Goal: Information Seeking & Learning: Find contact information

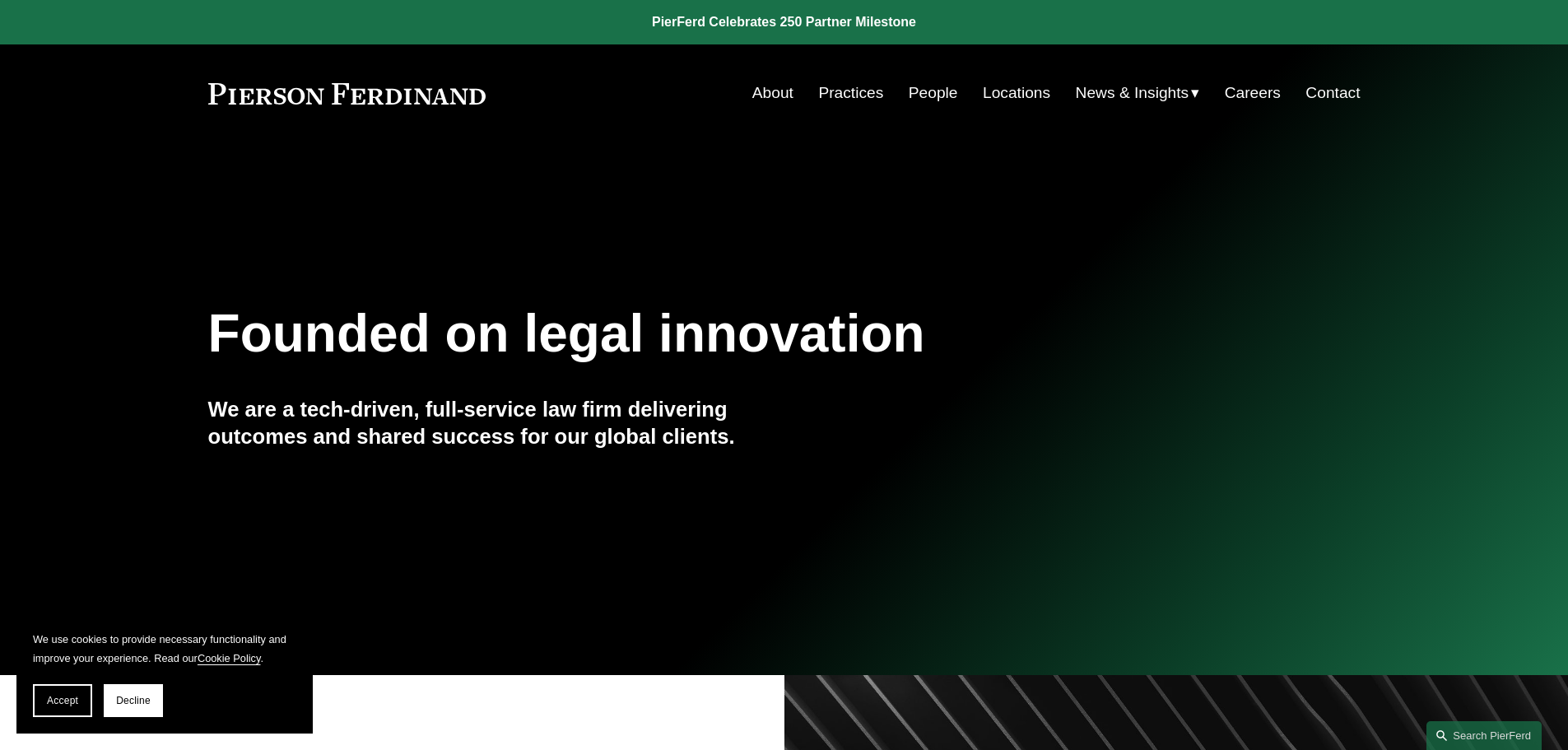
click at [914, 89] on link "People" at bounding box center [934, 93] width 50 height 31
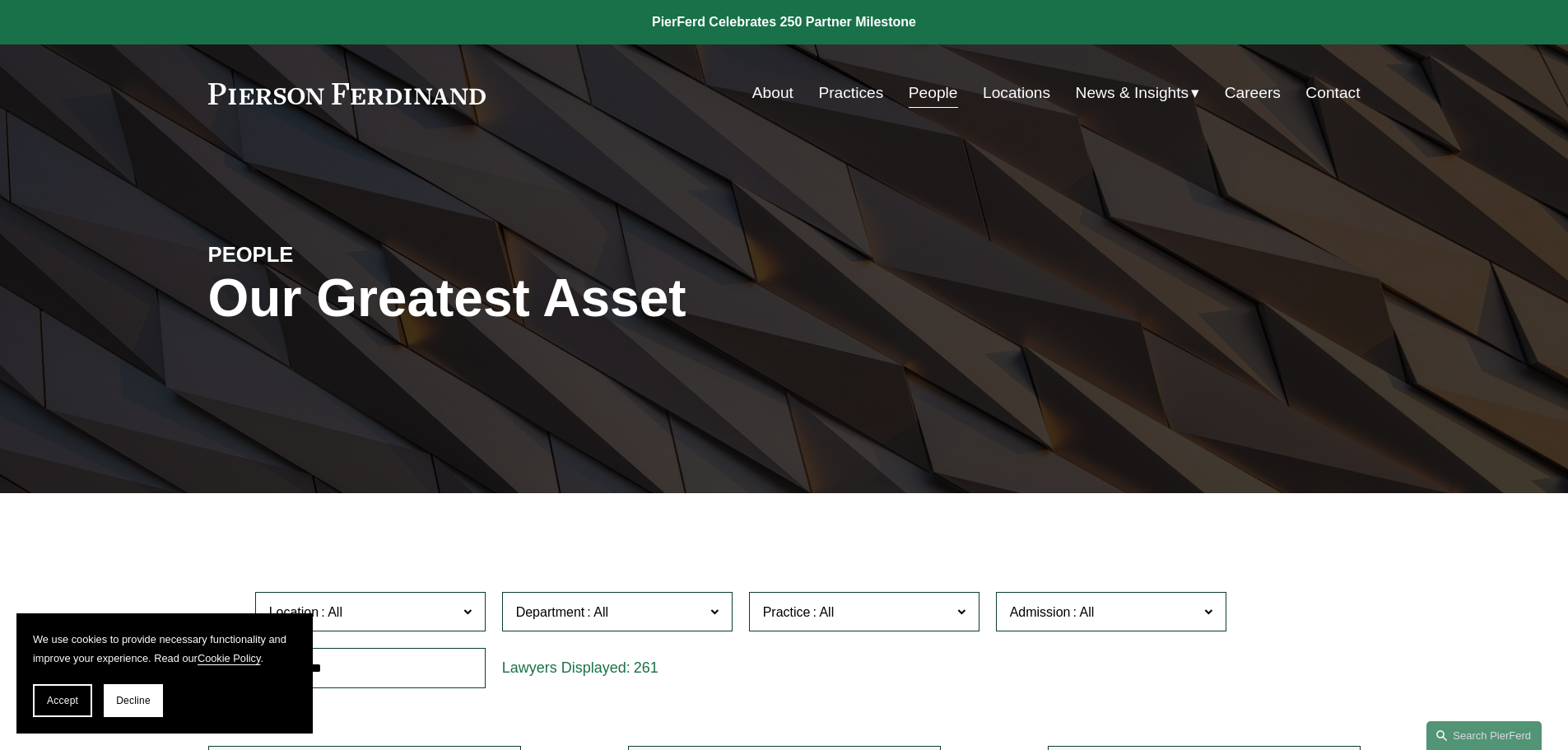
click at [1007, 93] on link "Locations" at bounding box center [1016, 93] width 68 height 31
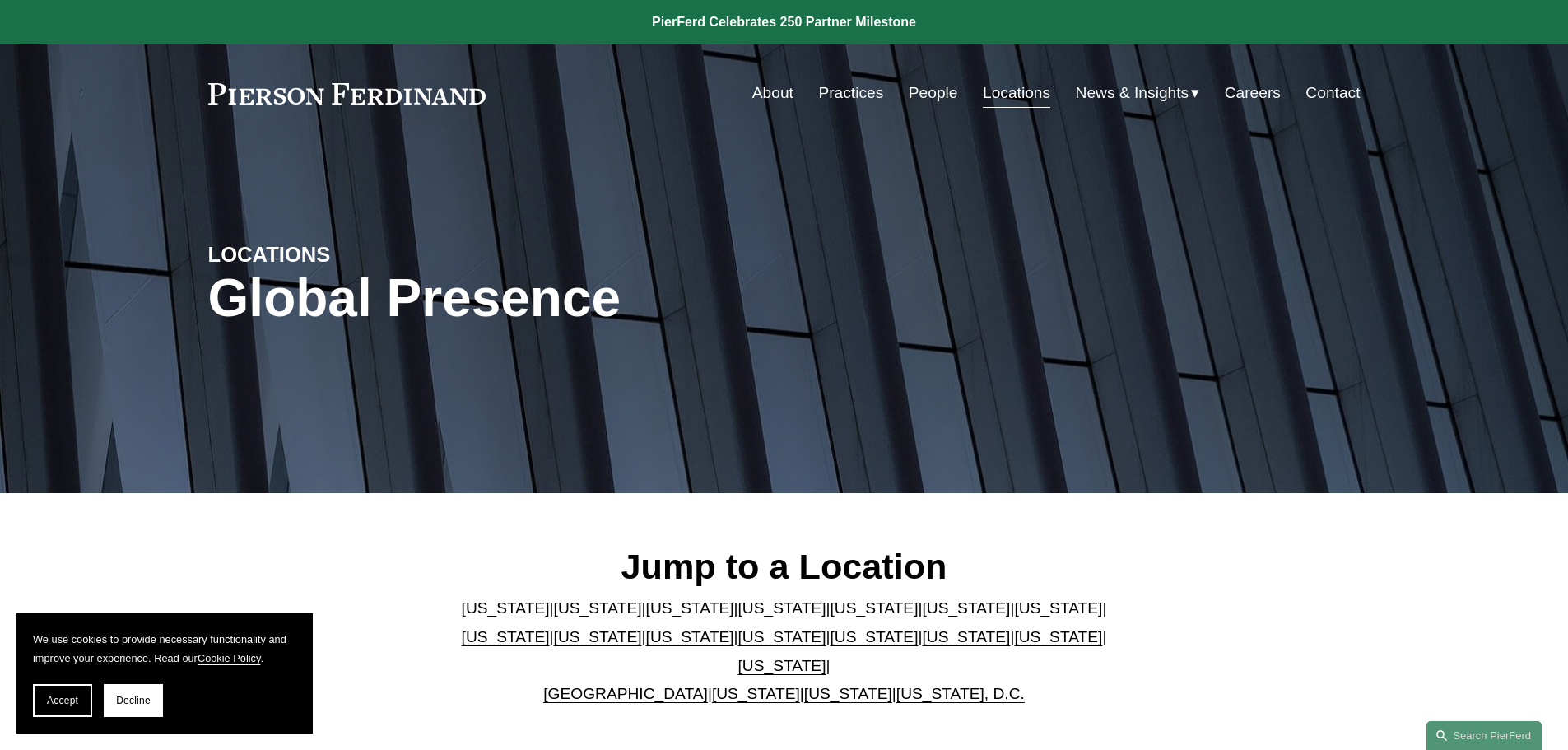
click at [916, 91] on link "People" at bounding box center [934, 93] width 50 height 31
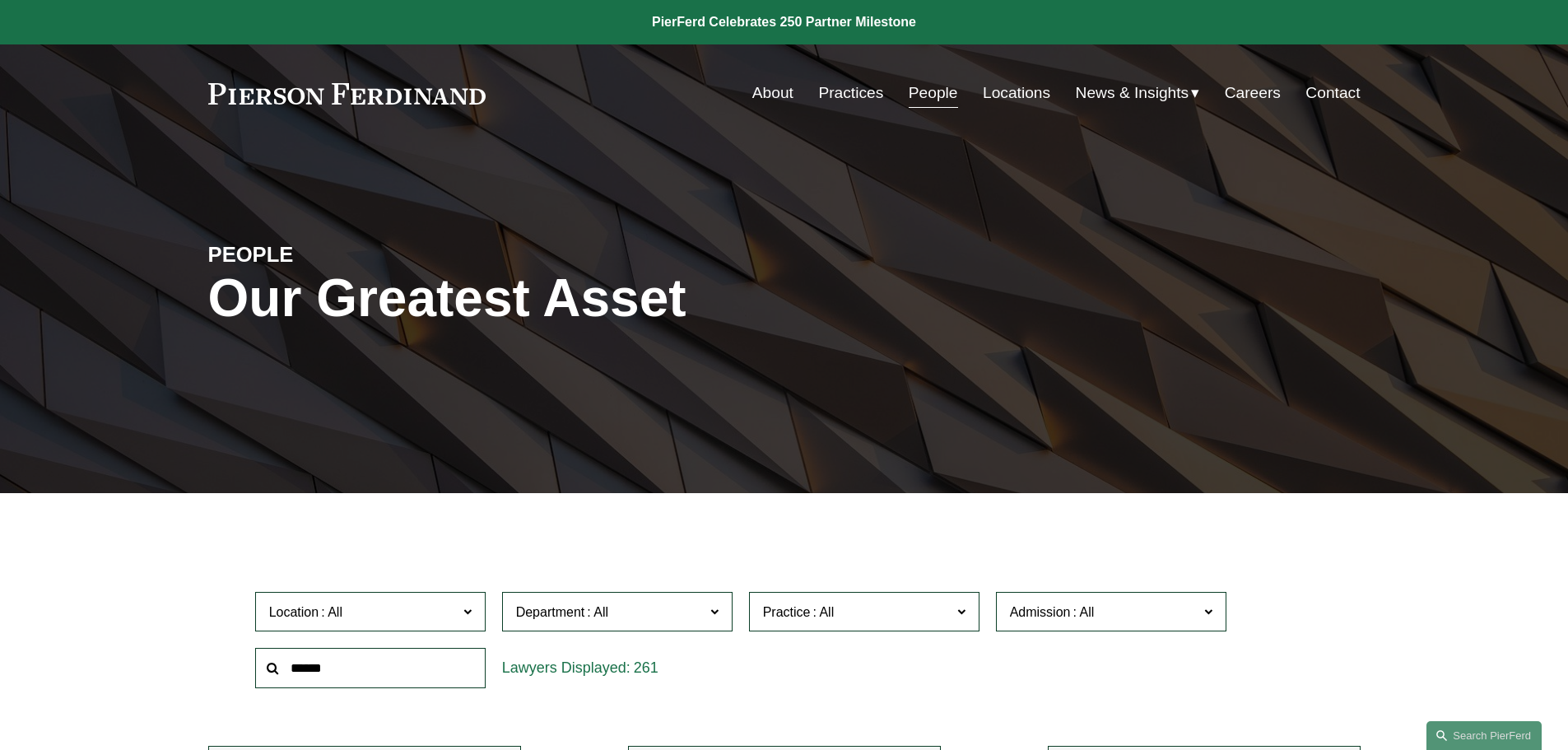
click at [1273, 88] on link "Careers" at bounding box center [1252, 93] width 56 height 31
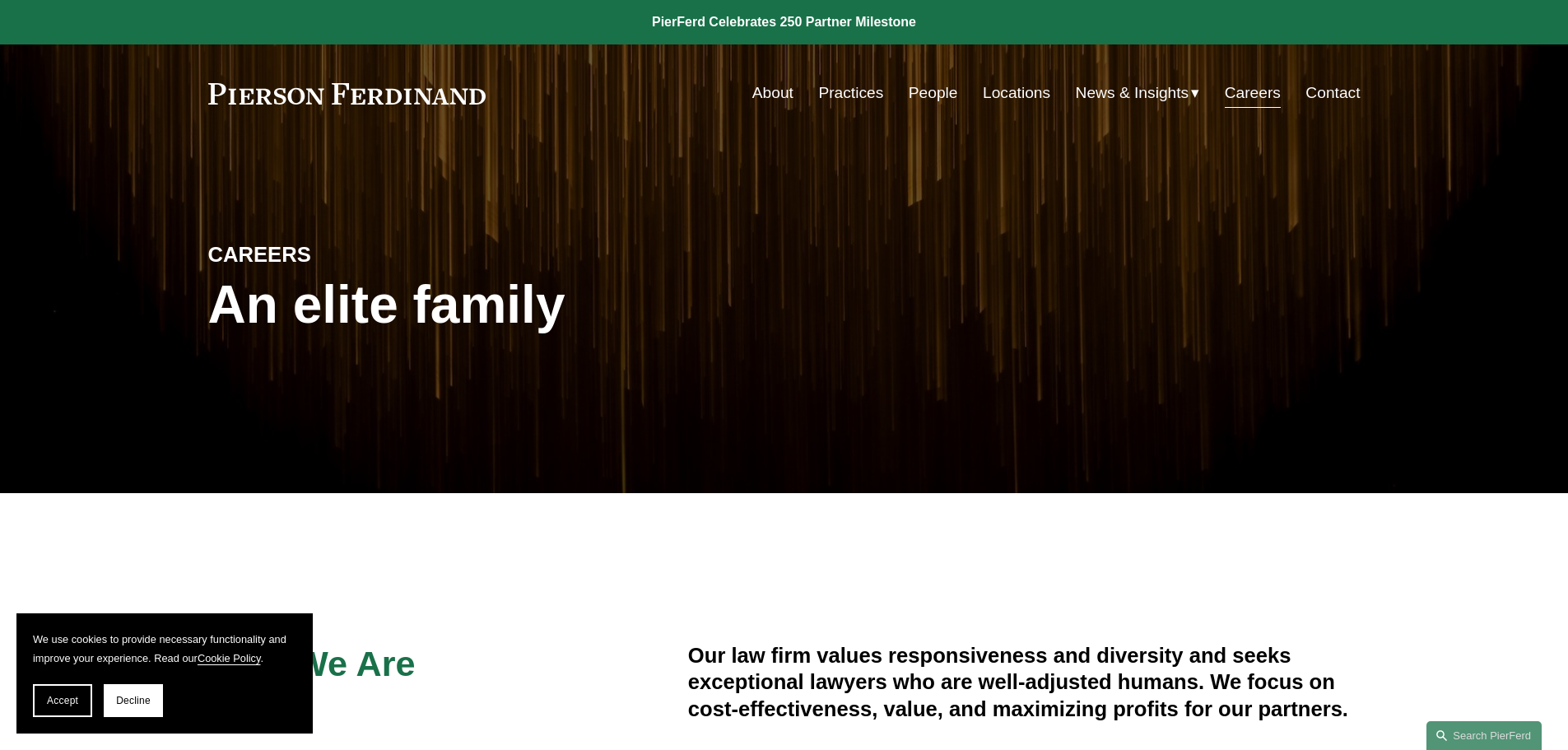
click at [949, 93] on link "People" at bounding box center [934, 93] width 50 height 31
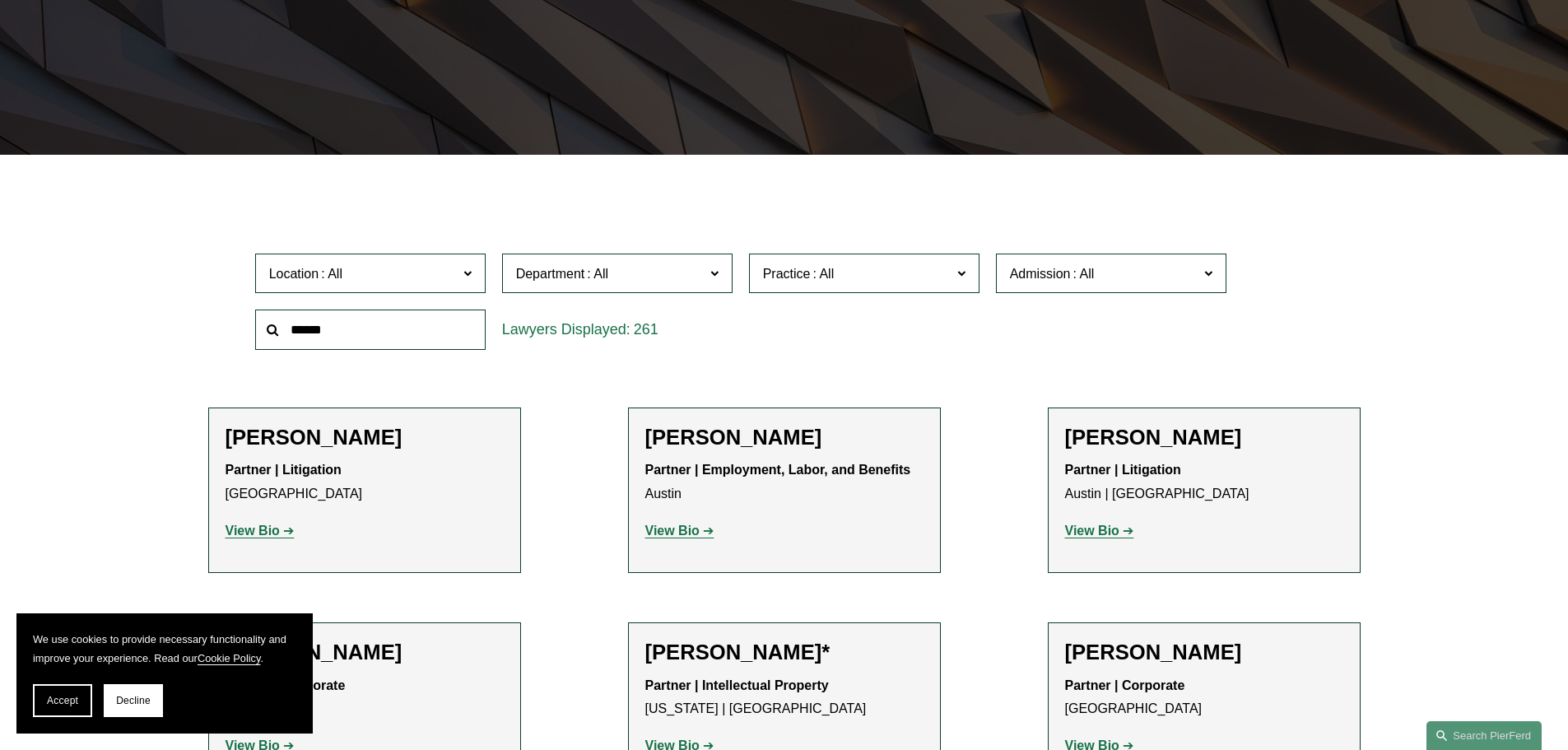
scroll to position [494, 0]
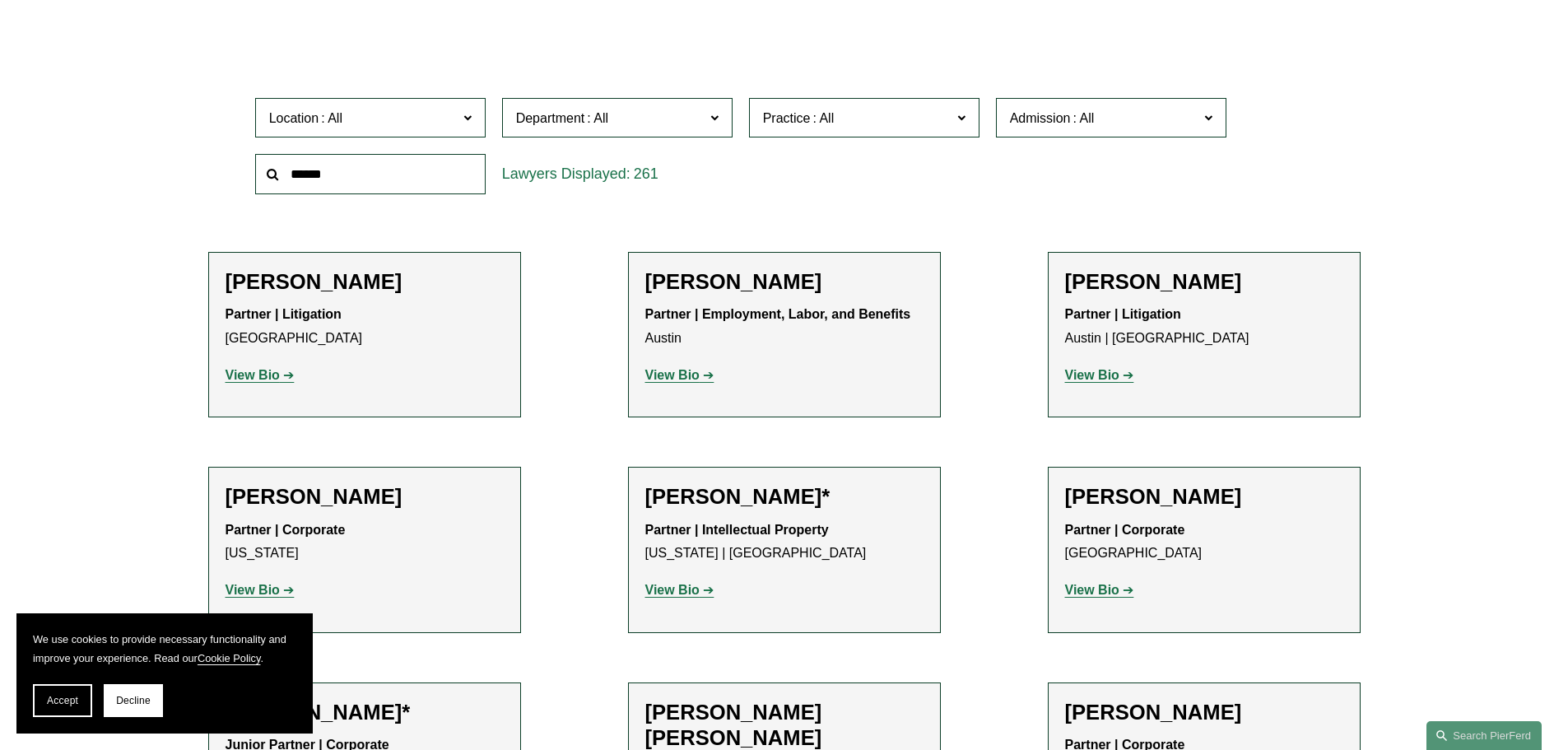
click at [777, 127] on span "Practice" at bounding box center [857, 118] width 188 height 22
click at [693, 131] on label "Department" at bounding box center [617, 118] width 231 height 41
click at [0, 0] on link "Corporate" at bounding box center [0, 0] width 0 height 0
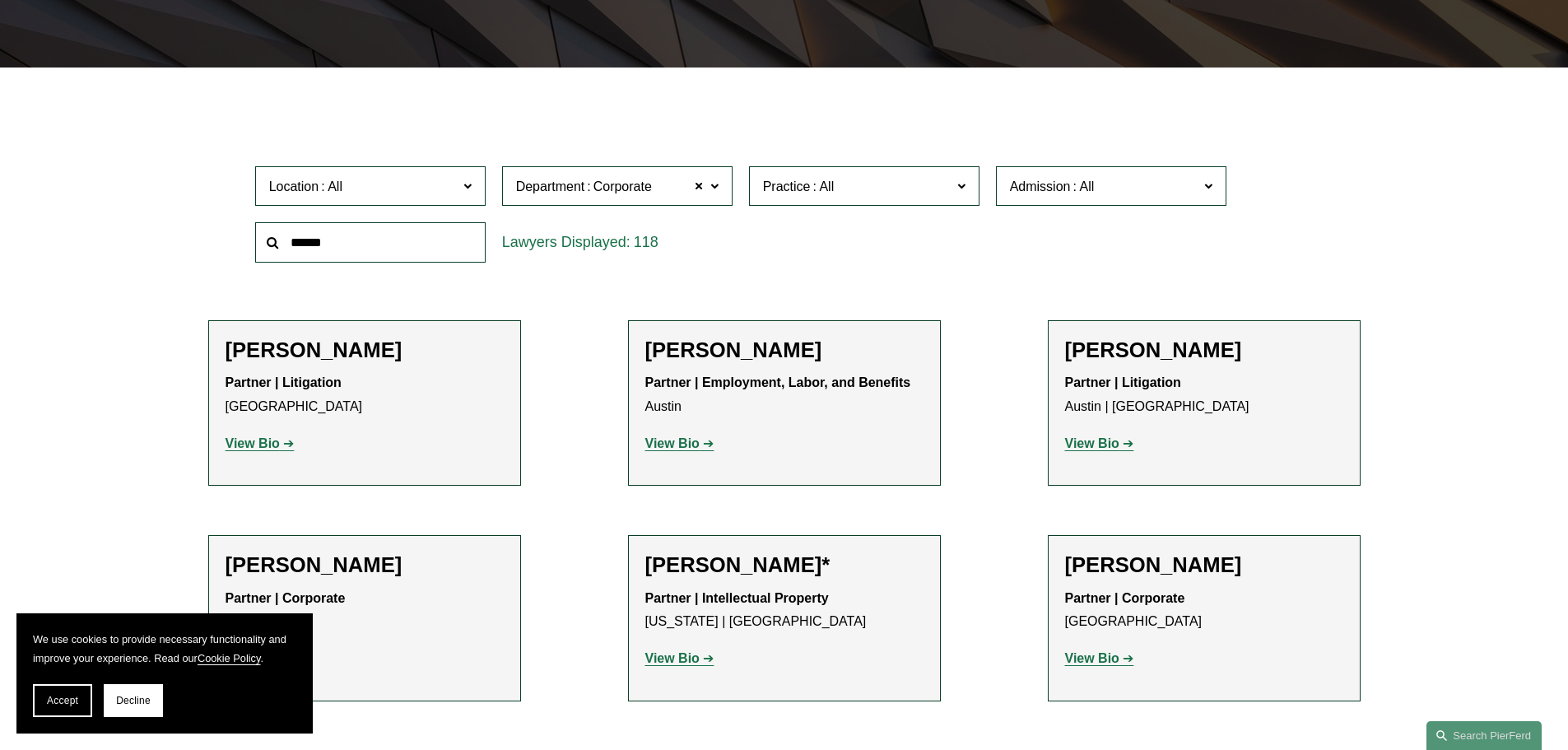
scroll to position [330, 0]
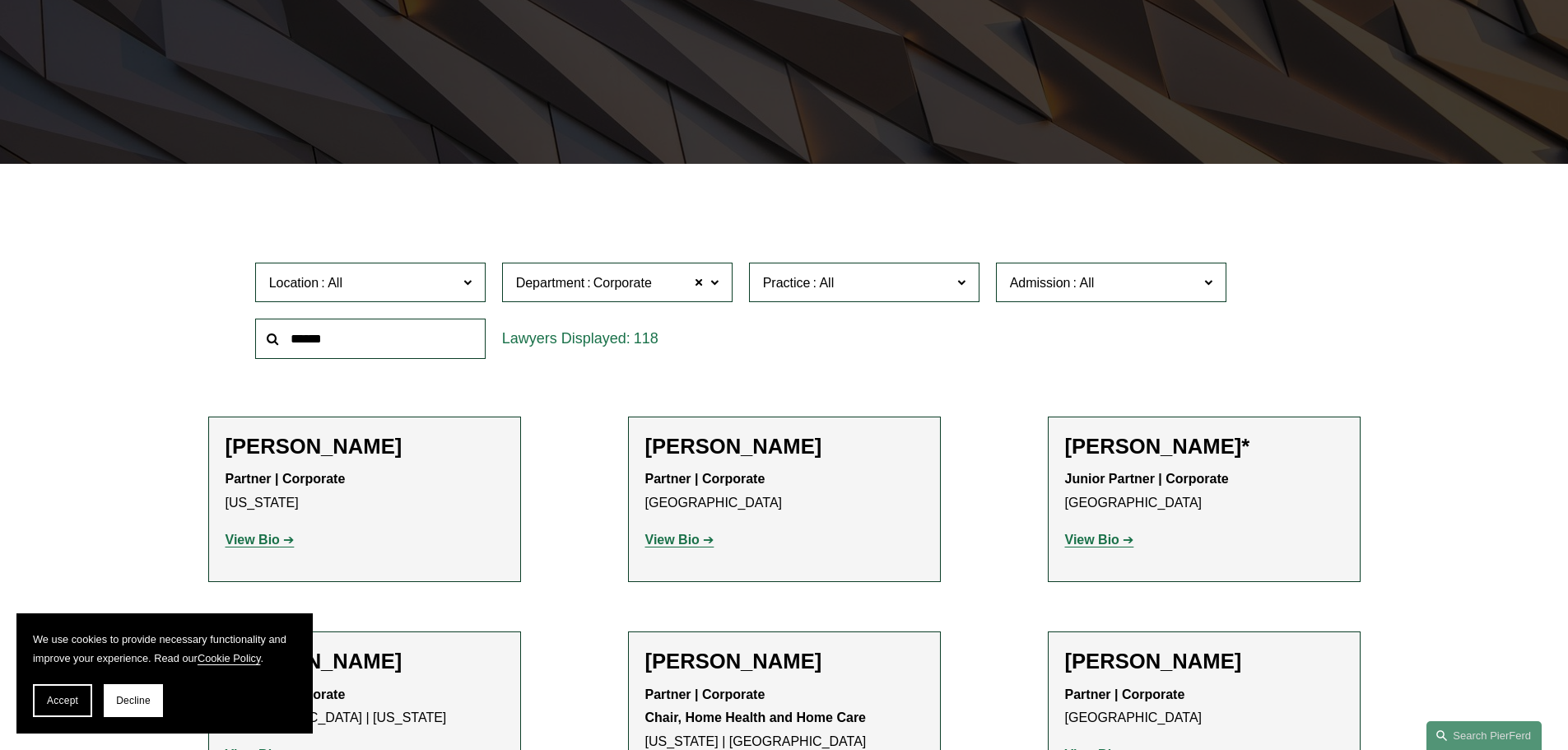
click at [459, 287] on label "Location" at bounding box center [370, 283] width 231 height 41
click at [0, 0] on link "Detroit" at bounding box center [0, 0] width 0 height 0
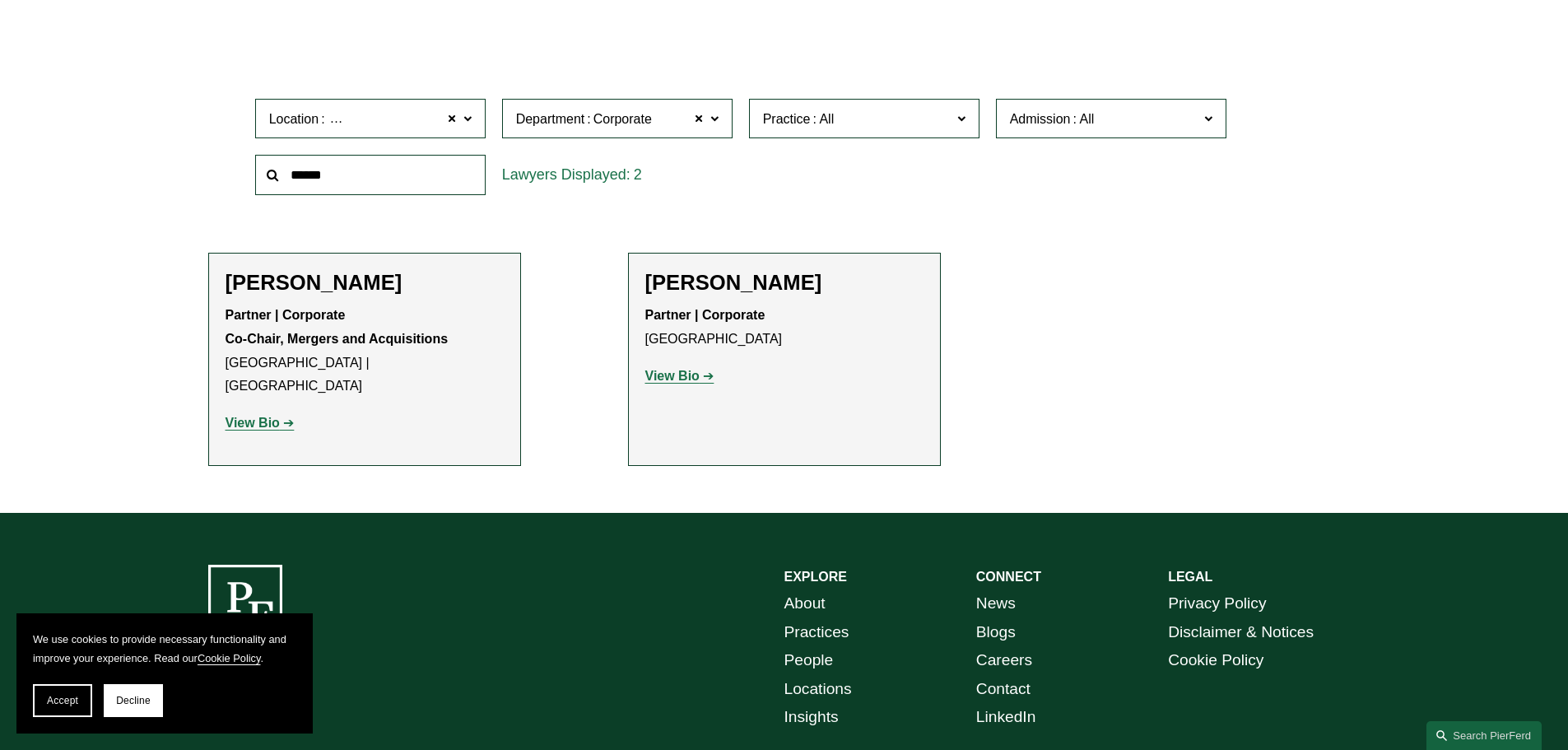
scroll to position [494, 0]
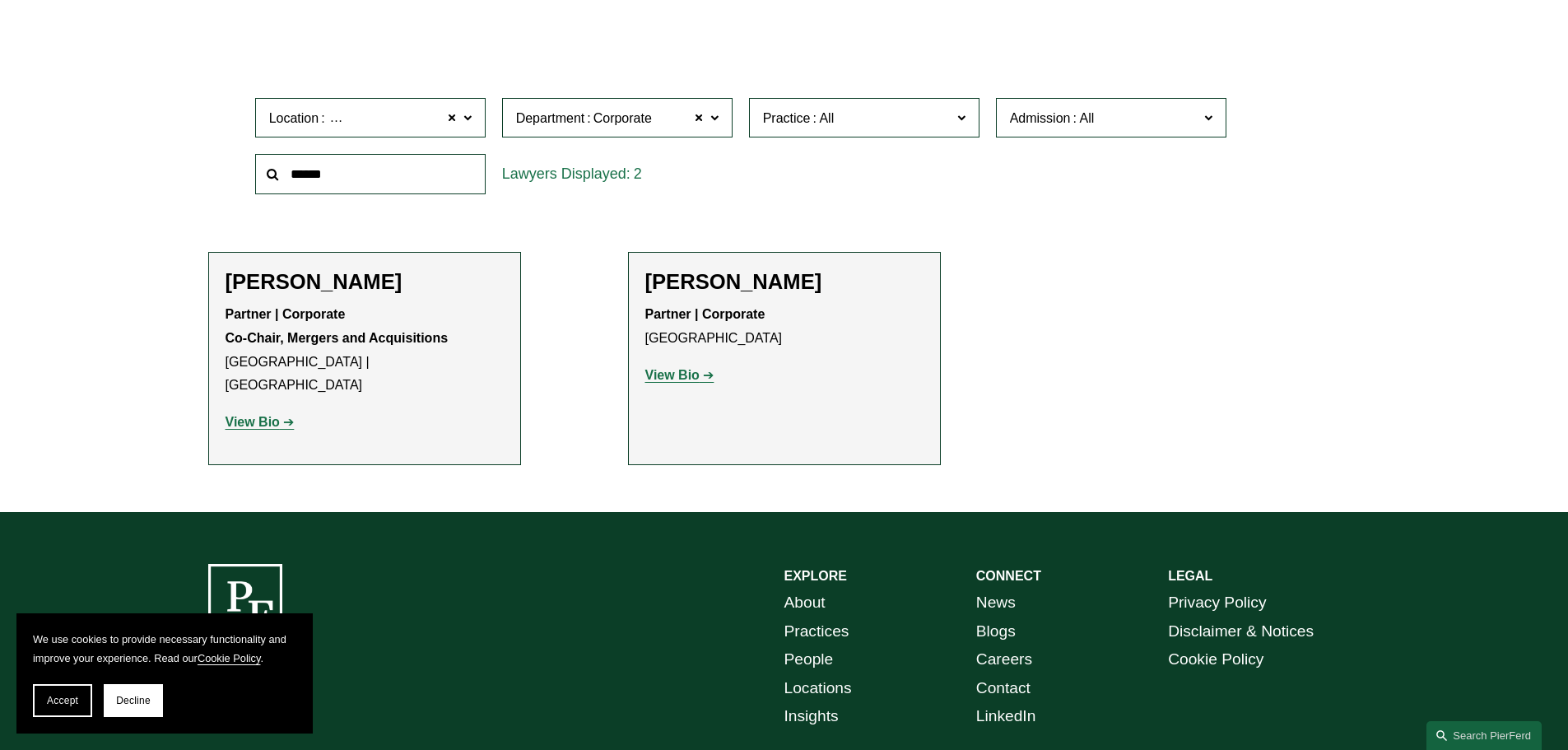
click at [287, 415] on link "View Bio" at bounding box center [260, 422] width 69 height 14
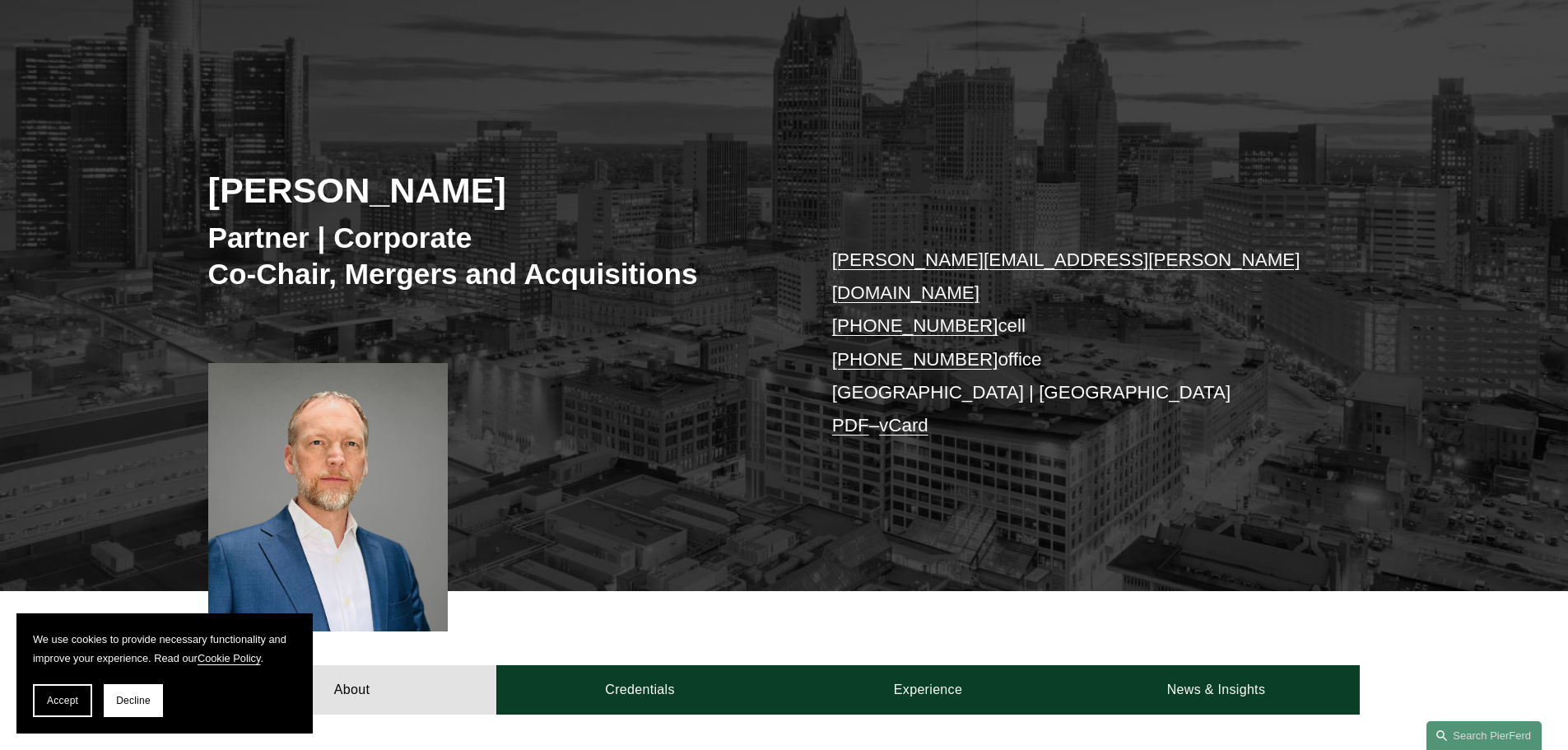
scroll to position [83, 0]
